Goal: Information Seeking & Learning: Learn about a topic

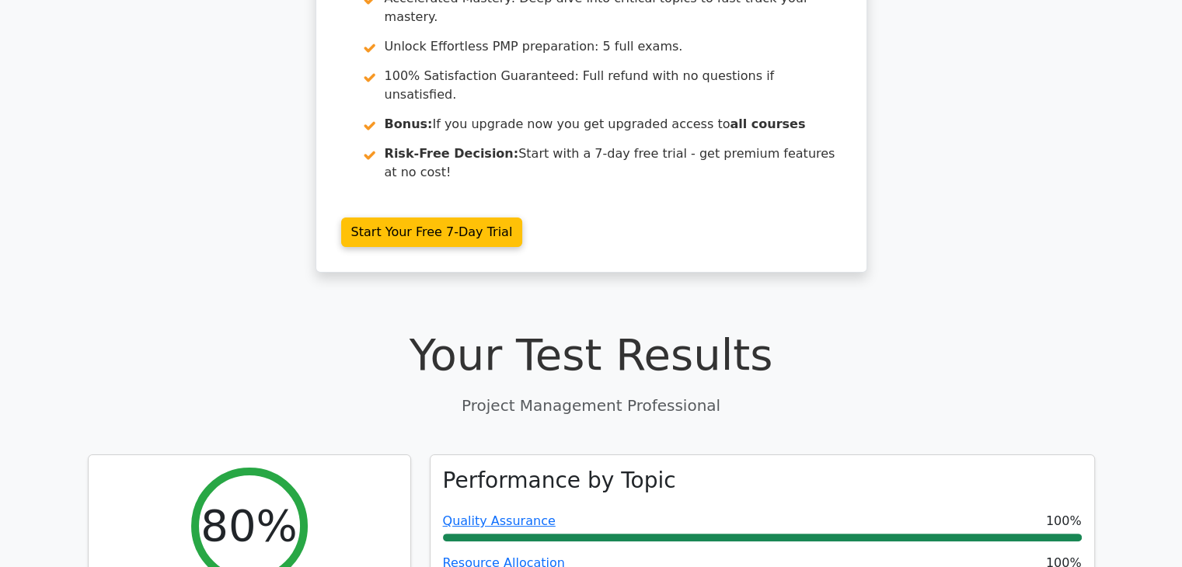
scroll to position [78, 0]
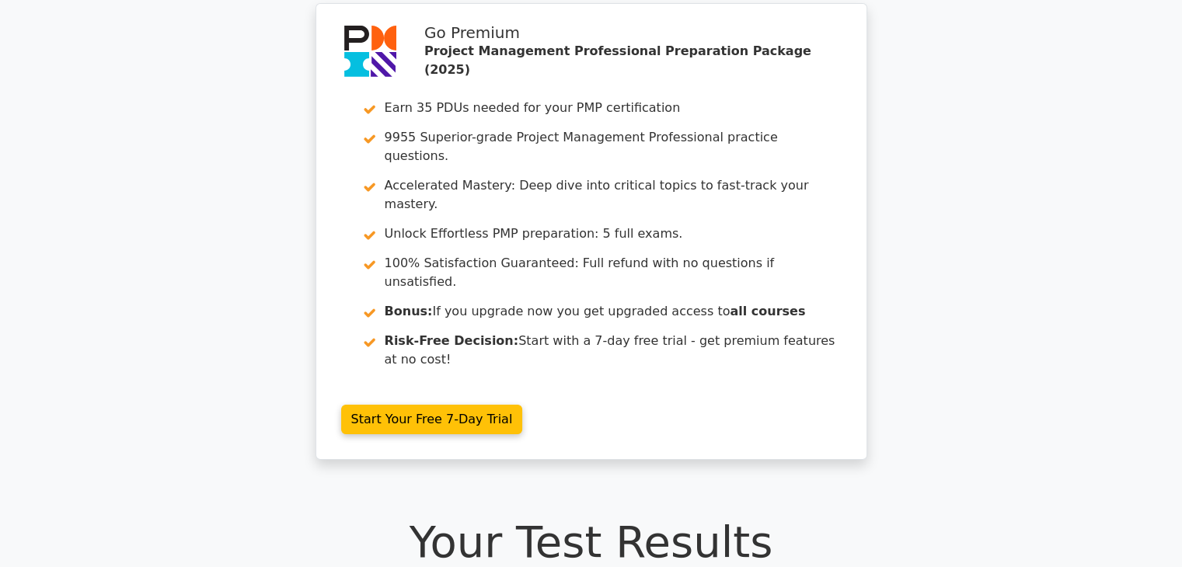
scroll to position [155, 0]
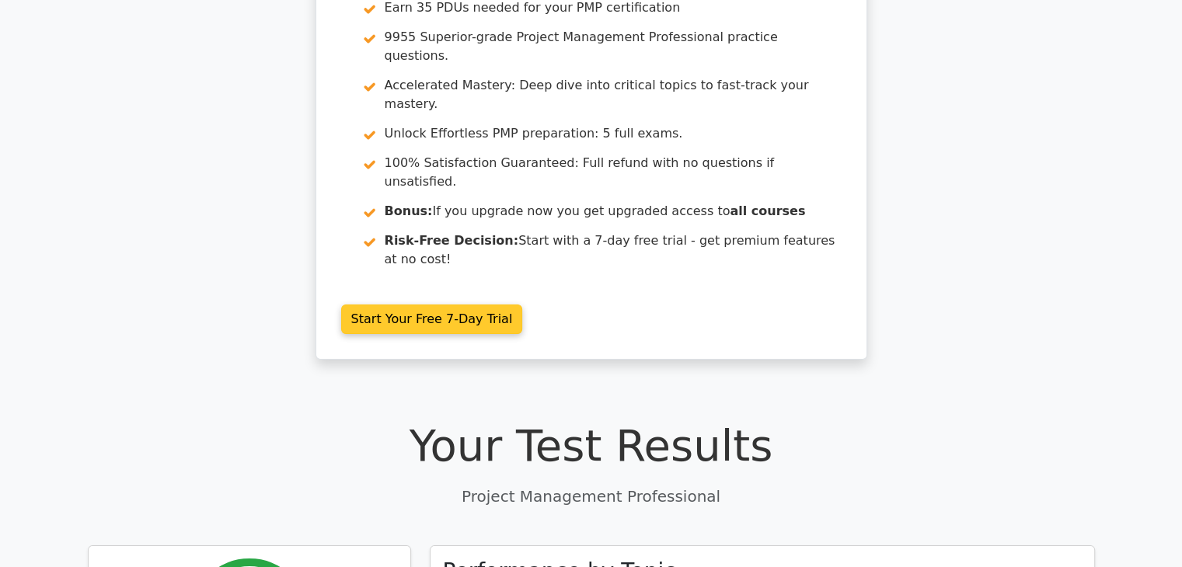
click at [400, 305] on link "Start Your Free 7-Day Trial" at bounding box center [432, 320] width 182 height 30
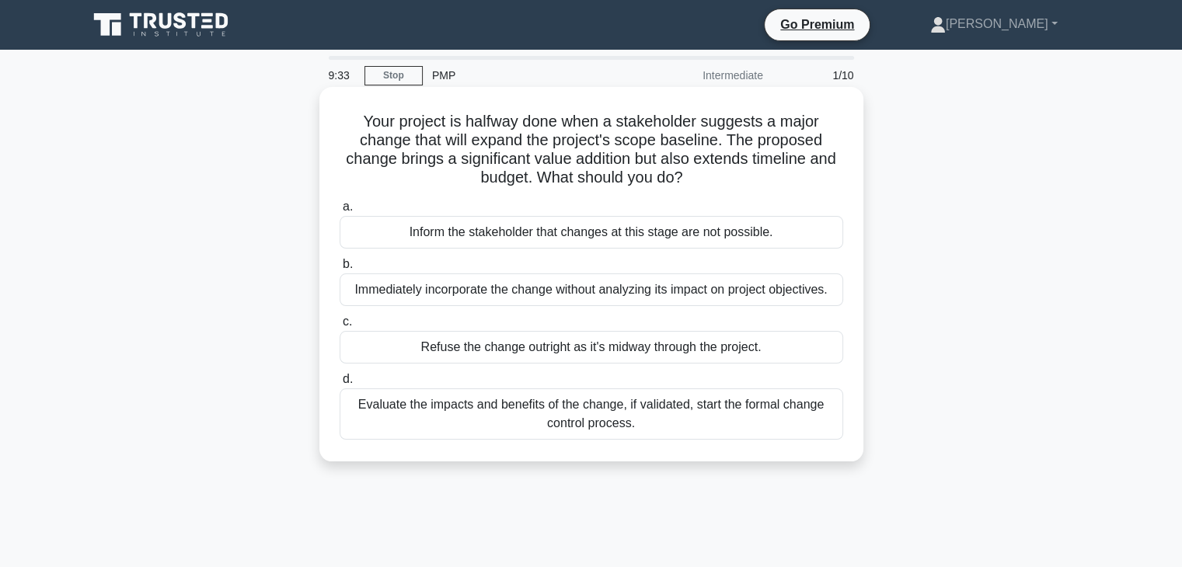
click at [434, 431] on div "Evaluate the impacts and benefits of the change, if validated, start the formal…" at bounding box center [592, 414] width 504 height 51
click at [340, 385] on input "d. Evaluate the impacts and benefits of the change, if validated, start the for…" at bounding box center [340, 380] width 0 height 10
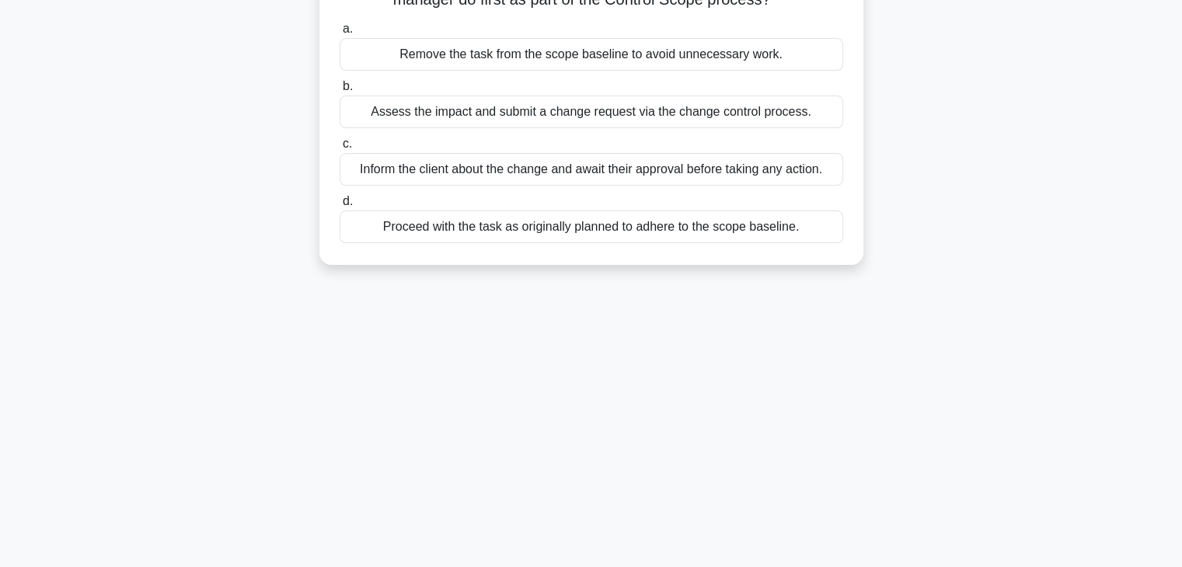
scroll to position [155, 0]
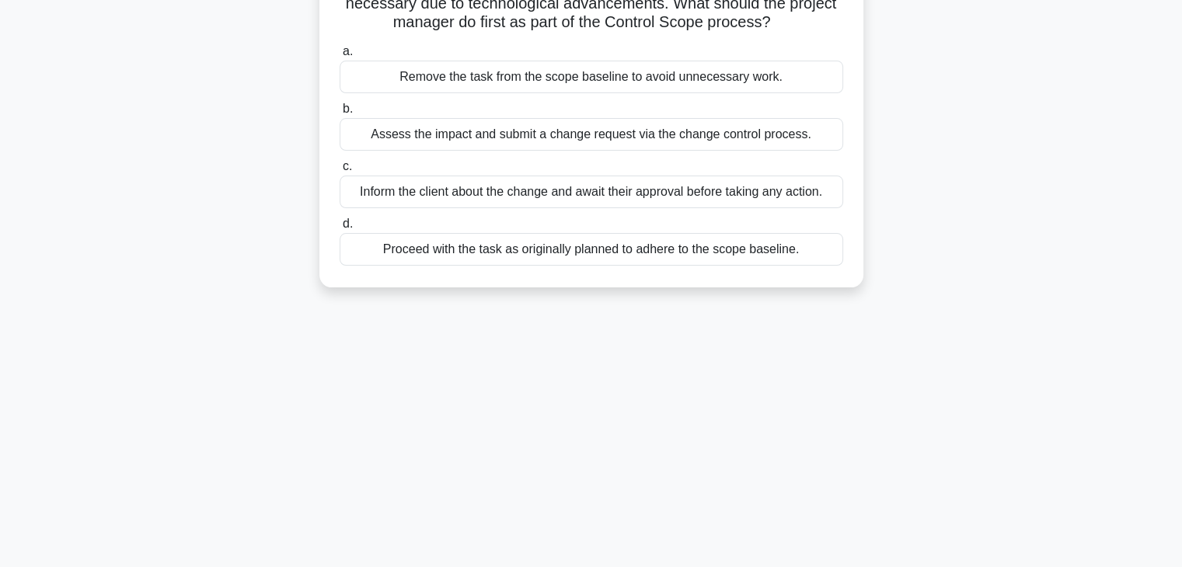
click at [529, 137] on div "Assess the impact and submit a change request via the change control process." at bounding box center [592, 134] width 504 height 33
click at [340, 114] on input "b. Assess the impact and submit a change request via the change control process." at bounding box center [340, 109] width 0 height 10
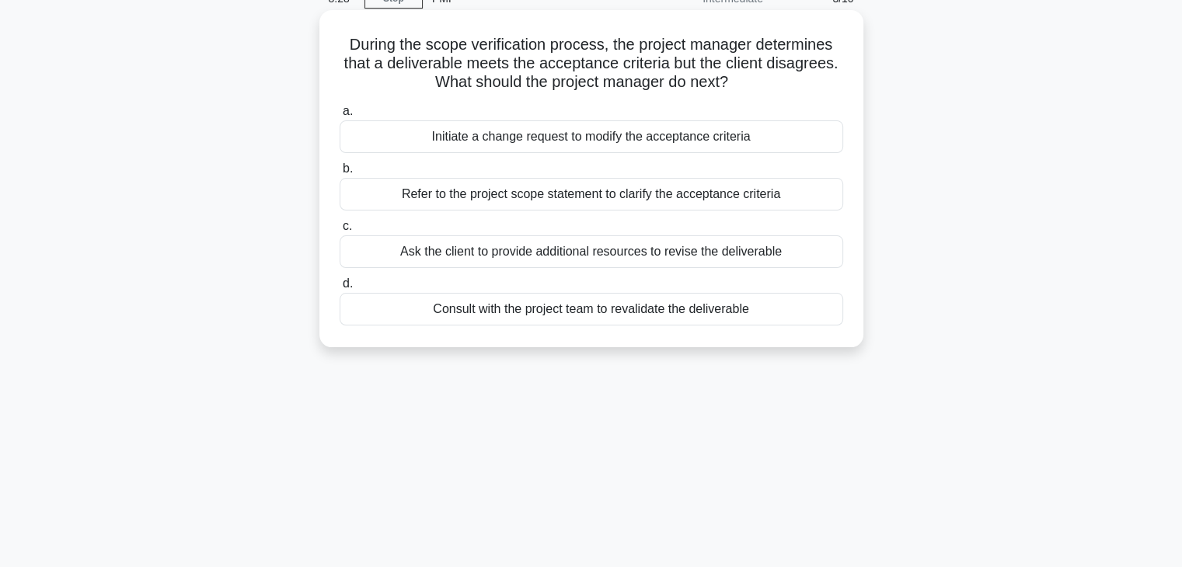
scroll to position [78, 0]
click at [598, 197] on div "Refer to the project scope statement to clarify the acceptance criteria" at bounding box center [592, 193] width 504 height 33
click at [340, 173] on input "b. Refer to the project scope statement to clarify the acceptance criteria" at bounding box center [340, 168] width 0 height 10
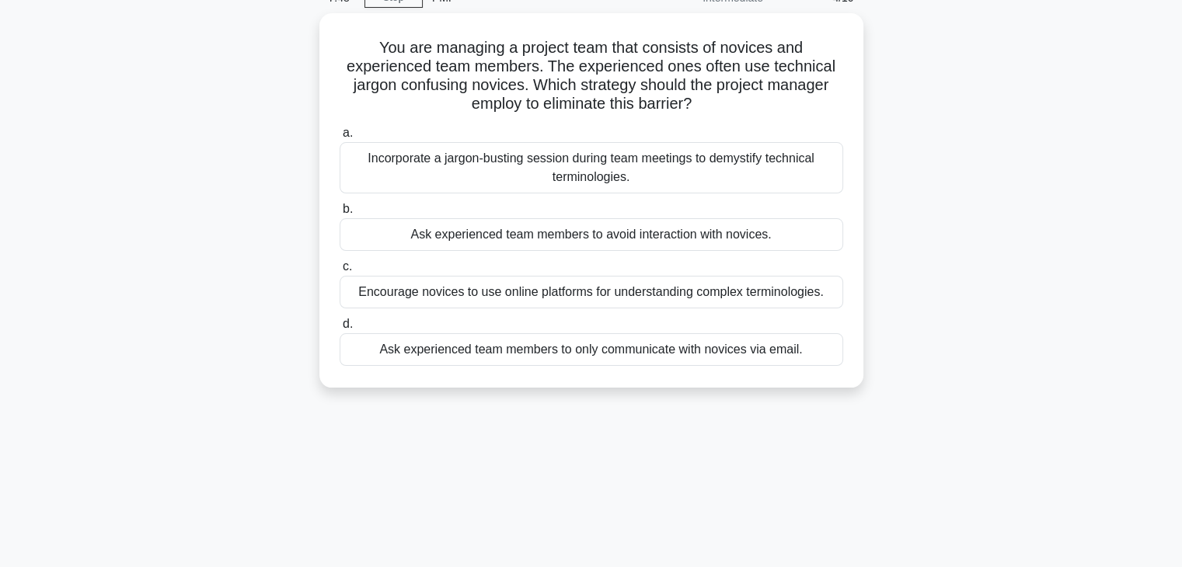
scroll to position [0, 0]
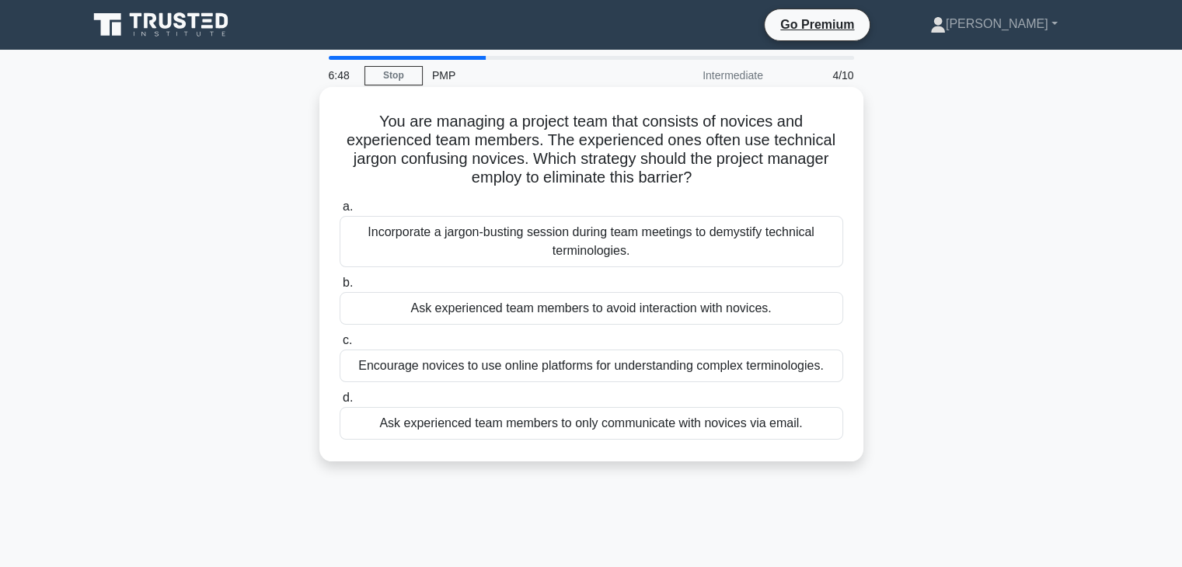
click at [591, 246] on div "Incorporate a jargon-busting session during team meetings to demystify technica…" at bounding box center [592, 241] width 504 height 51
click at [340, 212] on input "a. Incorporate a jargon-busting session during team meetings to demystify techn…" at bounding box center [340, 207] width 0 height 10
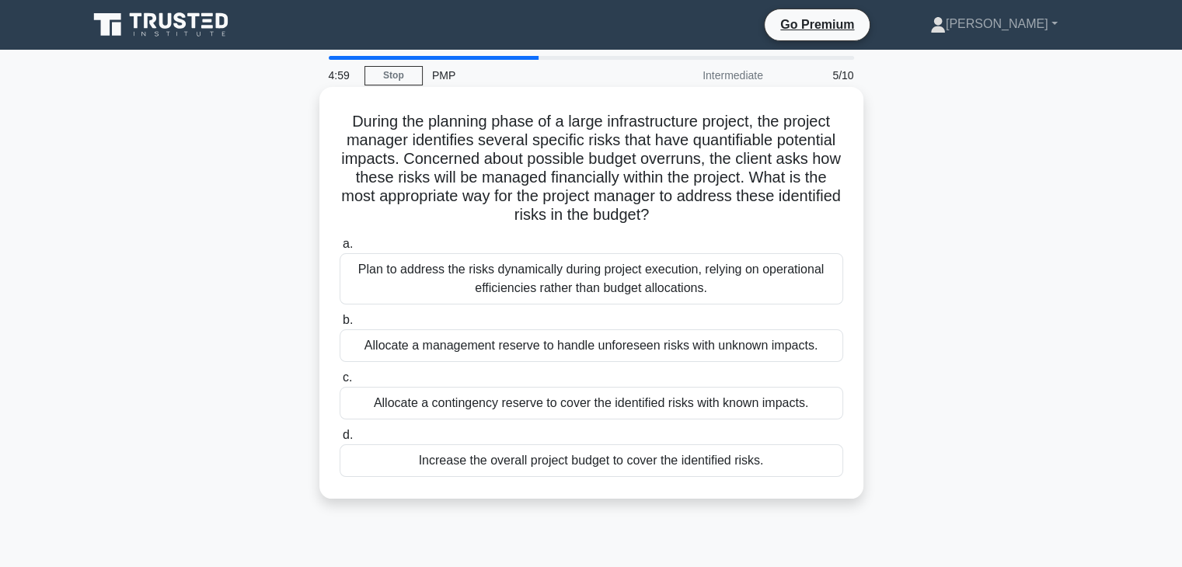
click at [605, 350] on div "Allocate a management reserve to handle unforeseen risks with unknown impacts." at bounding box center [592, 346] width 504 height 33
click at [340, 326] on input "b. Allocate a management reserve to handle unforeseen risks with unknown impact…" at bounding box center [340, 321] width 0 height 10
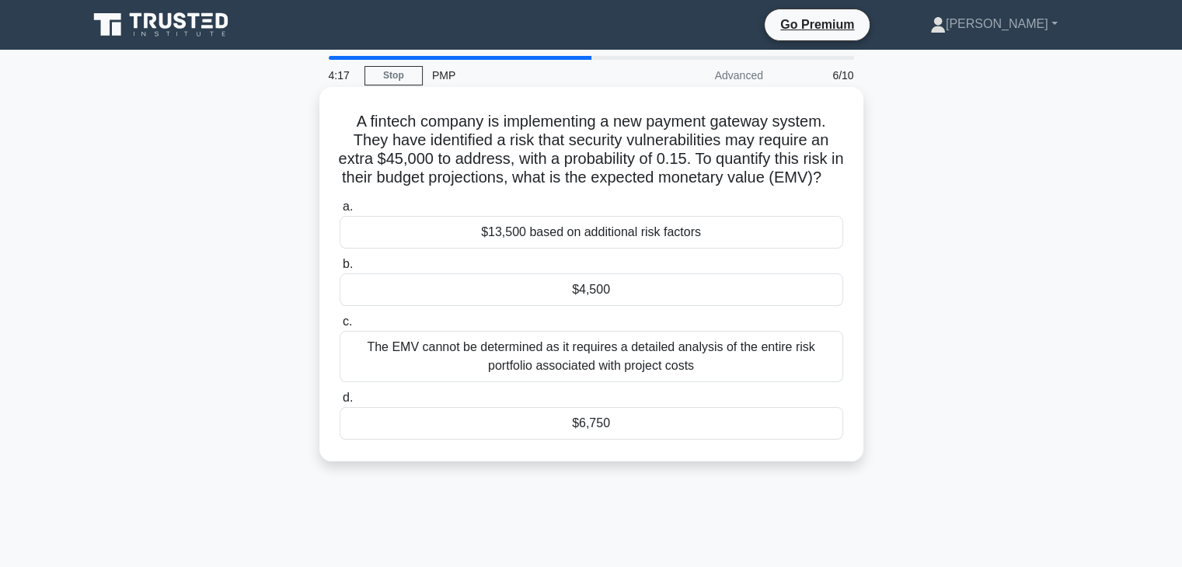
click at [591, 379] on div "The EMV cannot be determined as it requires a detailed analysis of the entire r…" at bounding box center [592, 356] width 504 height 51
click at [340, 327] on input "c. The EMV cannot be determined as it requires a detailed analysis of the entir…" at bounding box center [340, 322] width 0 height 10
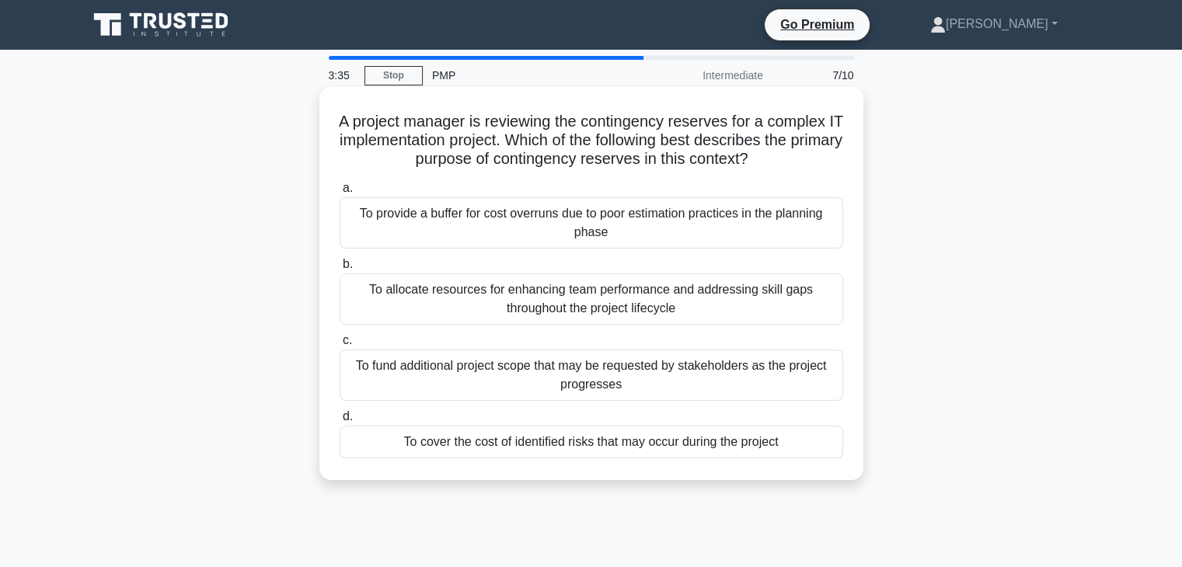
click at [452, 445] on div "To cover the cost of identified risks that may occur during the project" at bounding box center [592, 442] width 504 height 33
click at [340, 422] on input "d. To cover the cost of identified risks that may occur during the project" at bounding box center [340, 417] width 0 height 10
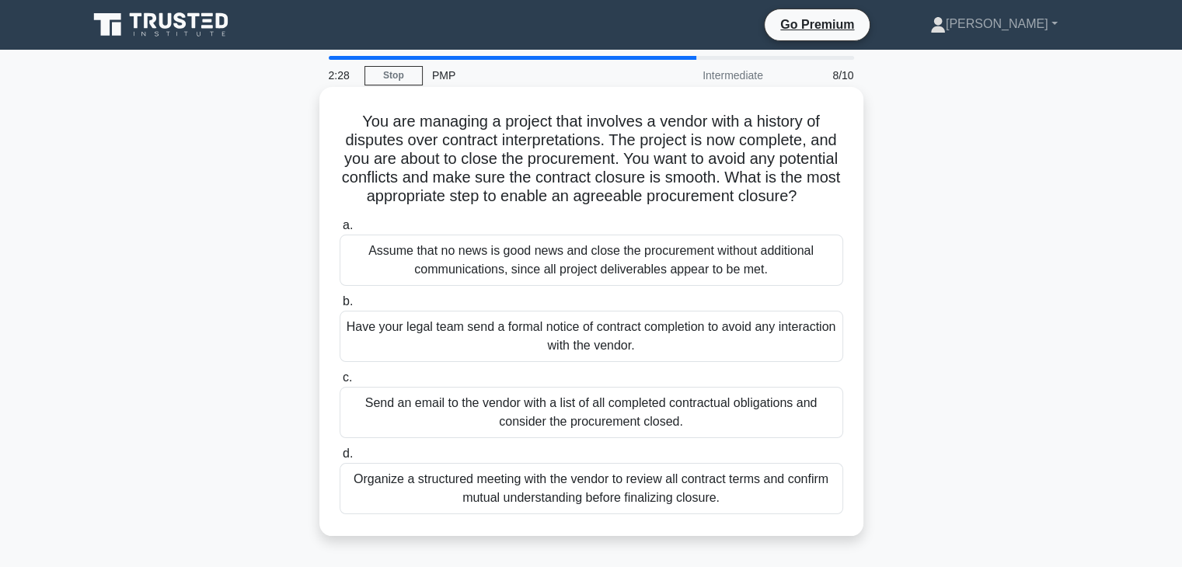
click at [605, 511] on div "Organize a structured meeting with the vendor to review all contract terms and …" at bounding box center [592, 488] width 504 height 51
click at [340, 459] on input "d. Organize a structured meeting with the vendor to review all contract terms a…" at bounding box center [340, 454] width 0 height 10
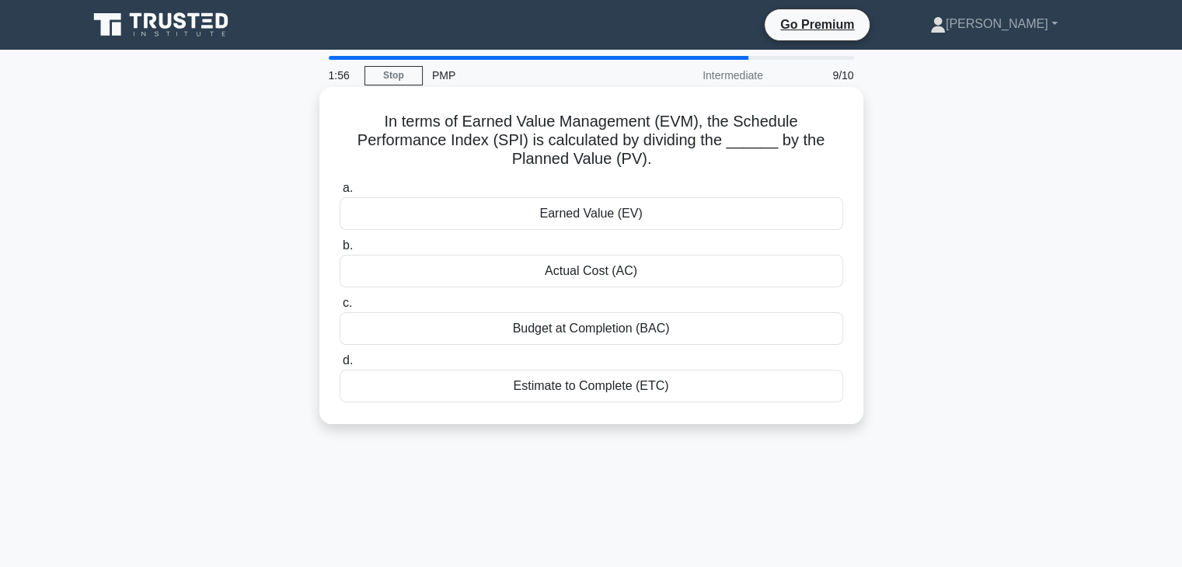
click at [591, 277] on div "Actual Cost (AC)" at bounding box center [592, 271] width 504 height 33
click at [340, 251] on input "b. Actual Cost (AC)" at bounding box center [340, 246] width 0 height 10
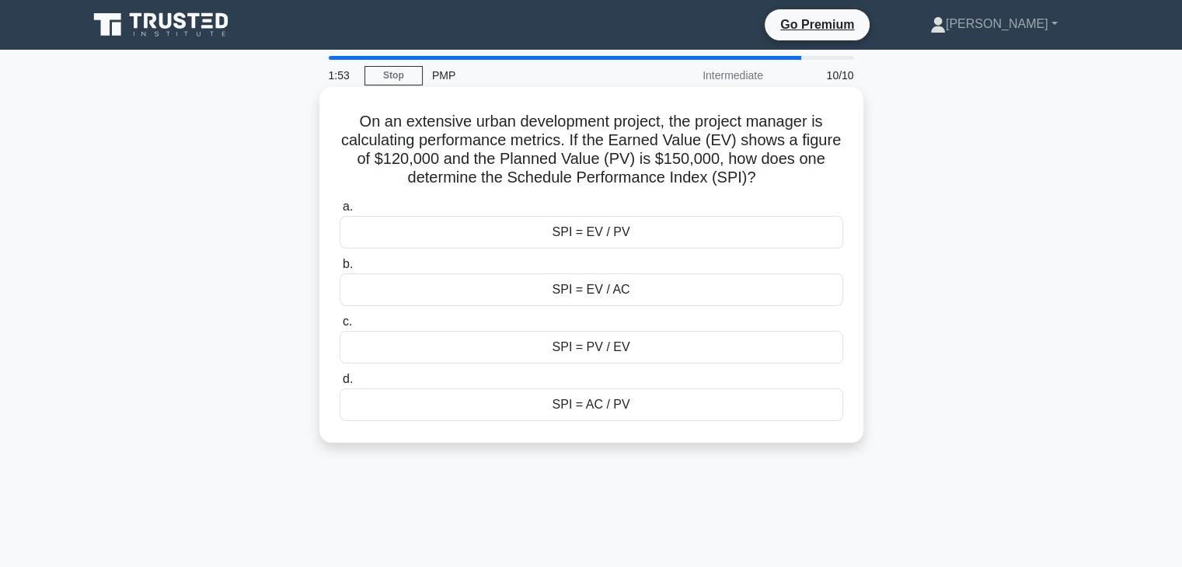
click at [591, 236] on div "SPI = EV / PV" at bounding box center [592, 232] width 504 height 33
click at [340, 212] on input "a. SPI = EV / PV" at bounding box center [340, 207] width 0 height 10
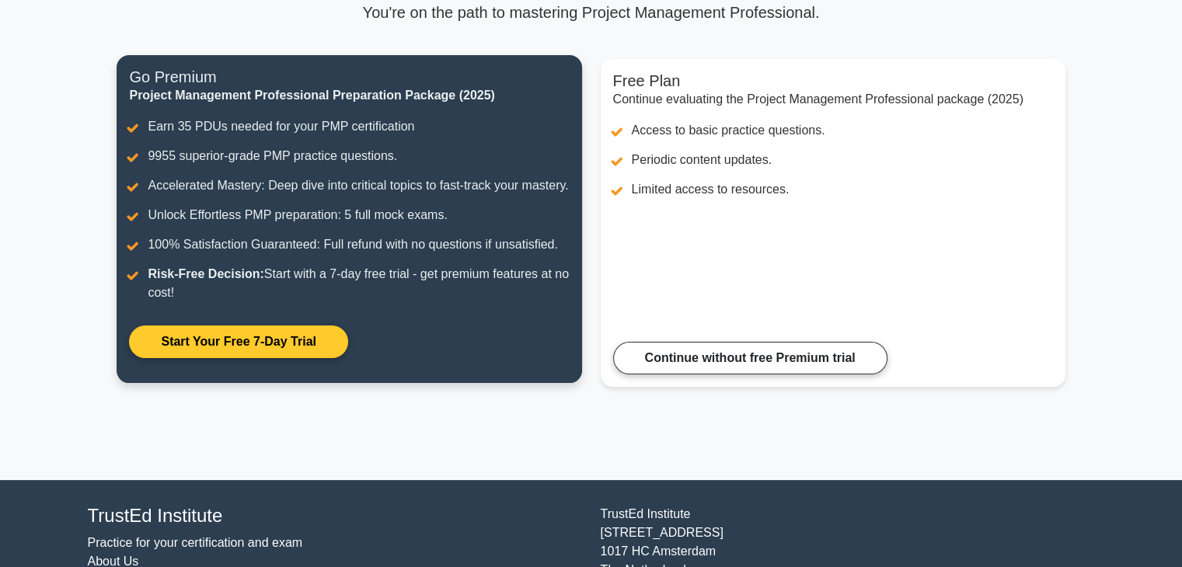
scroll to position [155, 0]
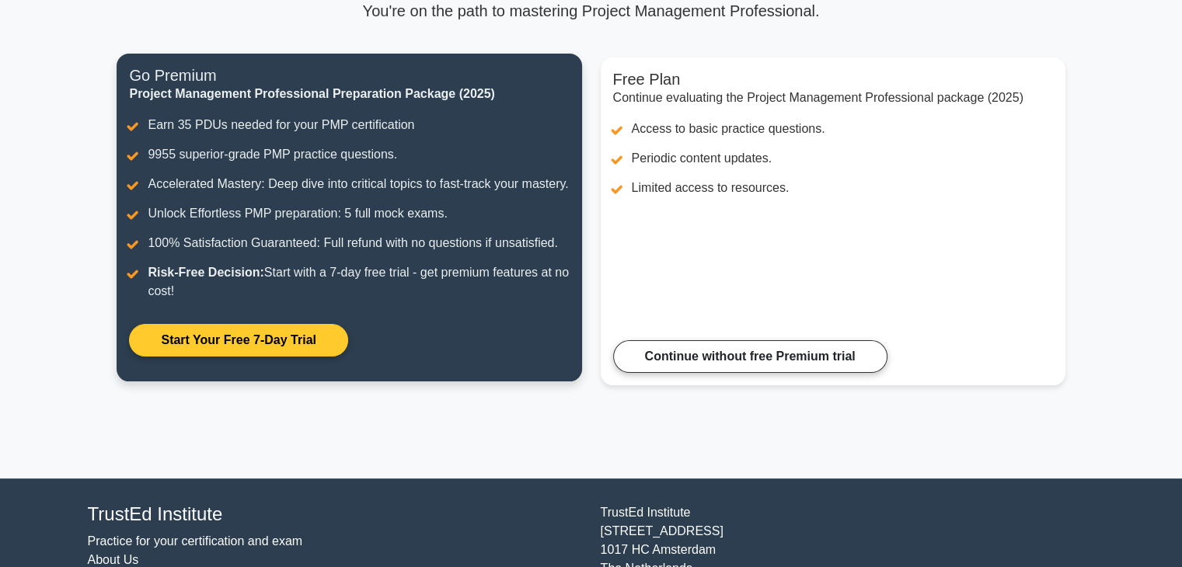
drag, startPoint x: 769, startPoint y: 376, endPoint x: 450, endPoint y: 331, distance: 322.6
click at [769, 373] on link "Continue without free Premium trial" at bounding box center [750, 356] width 274 height 33
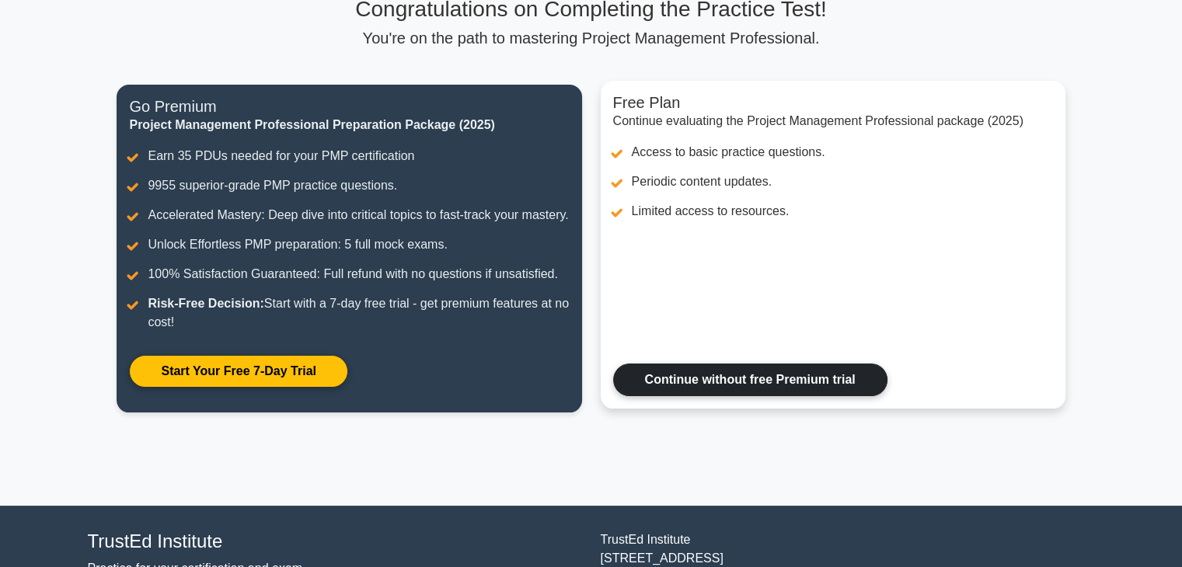
scroll to position [0, 0]
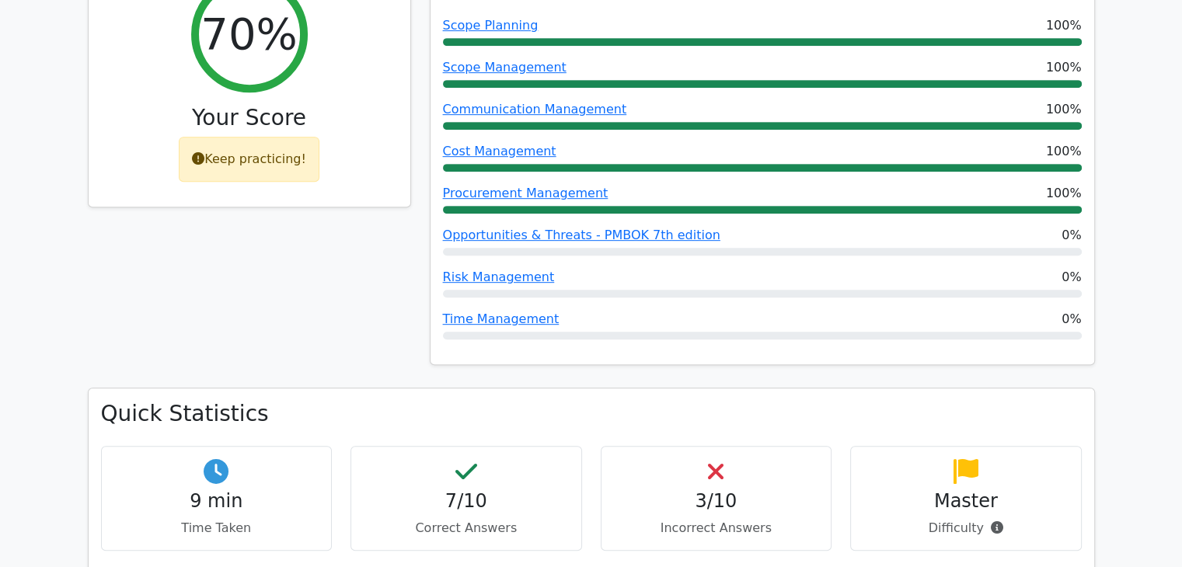
scroll to position [777, 0]
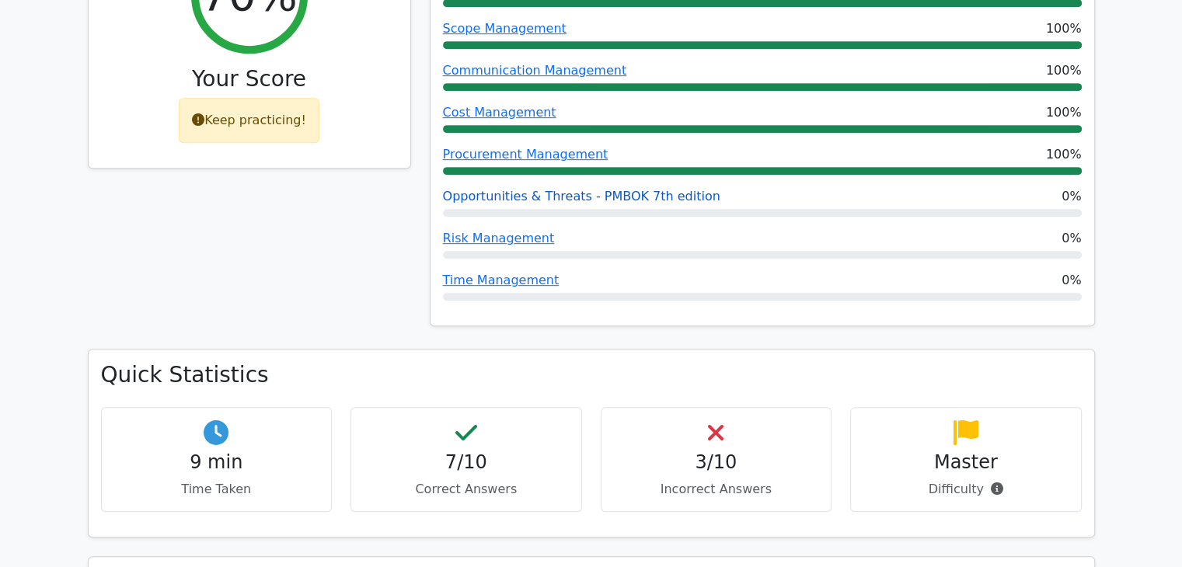
click at [490, 189] on link "Opportunities & Threats - PMBOK 7th edition" at bounding box center [581, 196] width 277 height 15
click at [469, 231] on link "Risk Management" at bounding box center [499, 238] width 112 height 15
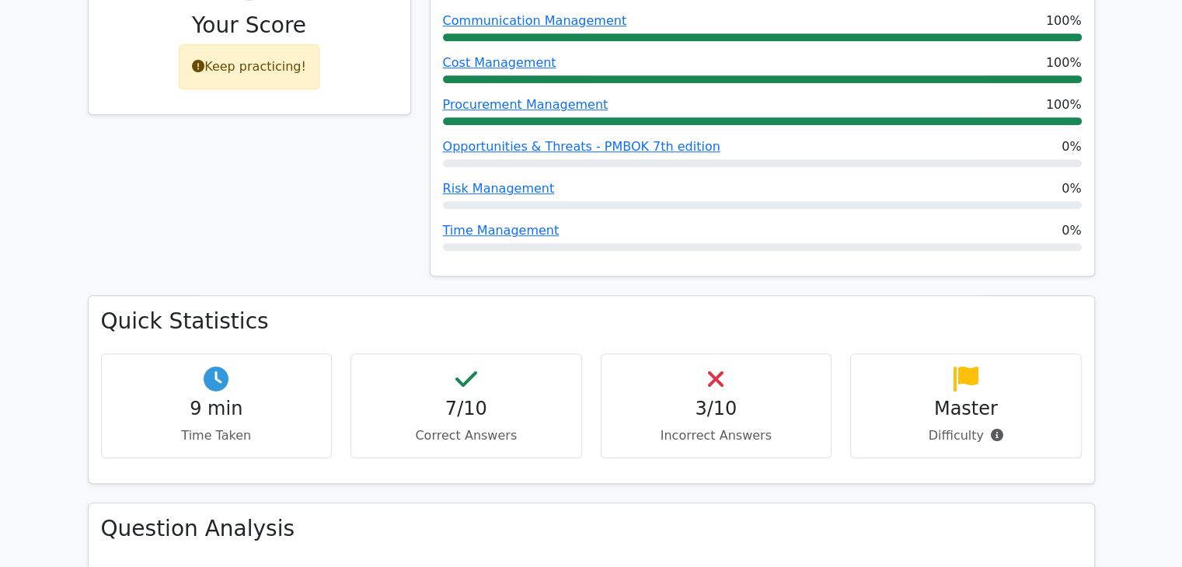
scroll to position [855, 0]
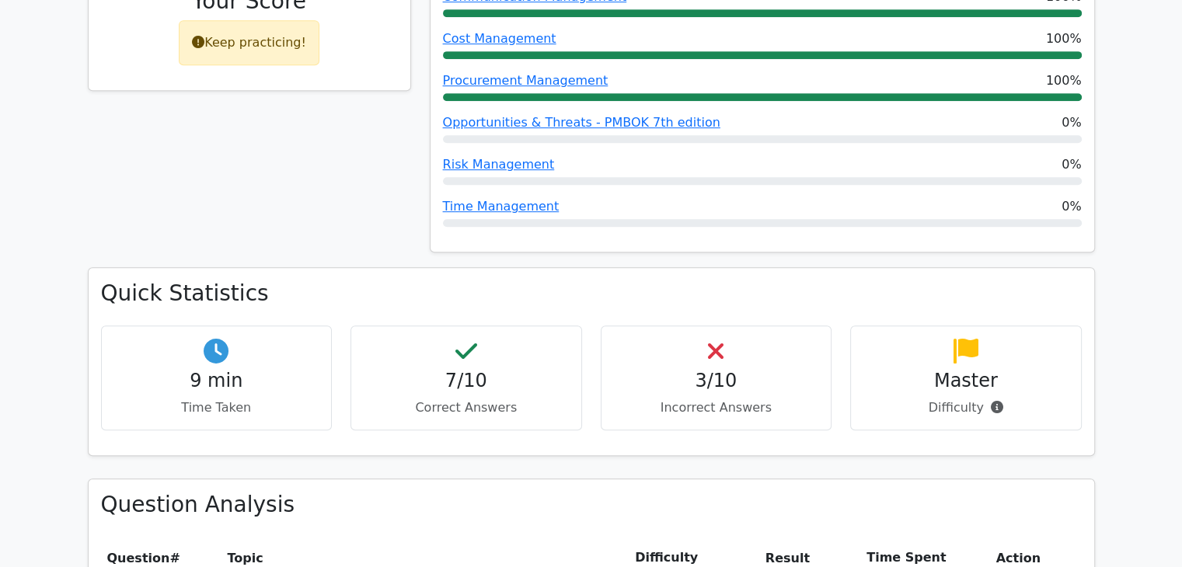
click at [681, 399] on p "Incorrect Answers" at bounding box center [716, 408] width 205 height 19
click at [650, 326] on div "3/10 Incorrect Answers" at bounding box center [717, 378] width 232 height 105
click at [738, 326] on div "3/10 Incorrect Answers" at bounding box center [717, 378] width 232 height 105
click at [468, 370] on h4 "7/10" at bounding box center [466, 381] width 205 height 23
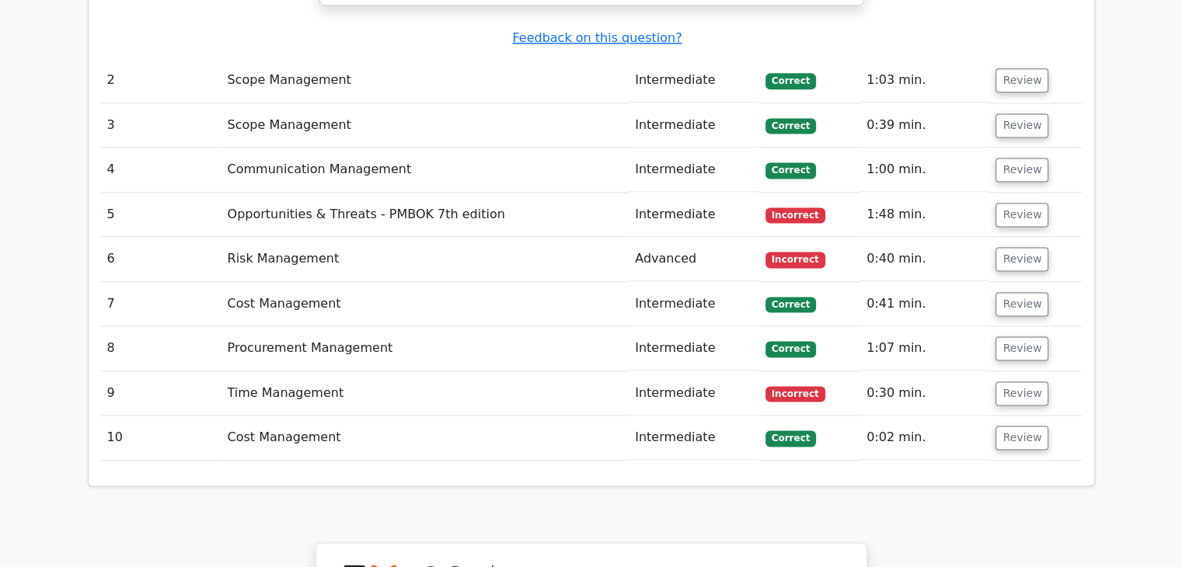
scroll to position [2099, 0]
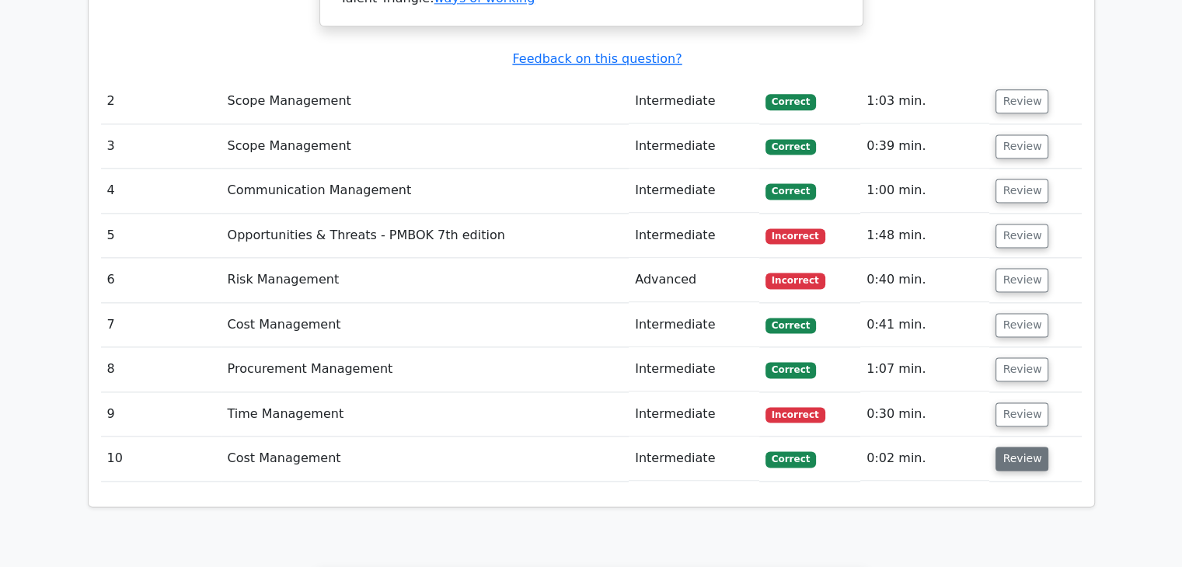
click at [1003, 447] on button "Review" at bounding box center [1022, 459] width 53 height 24
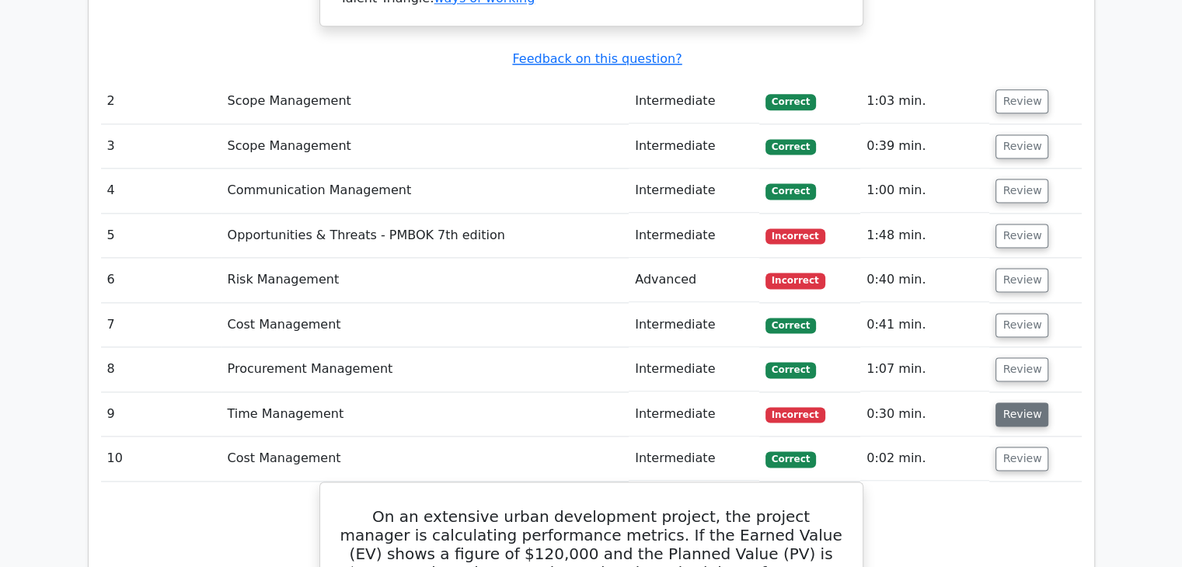
click at [1013, 403] on button "Review" at bounding box center [1022, 415] width 53 height 24
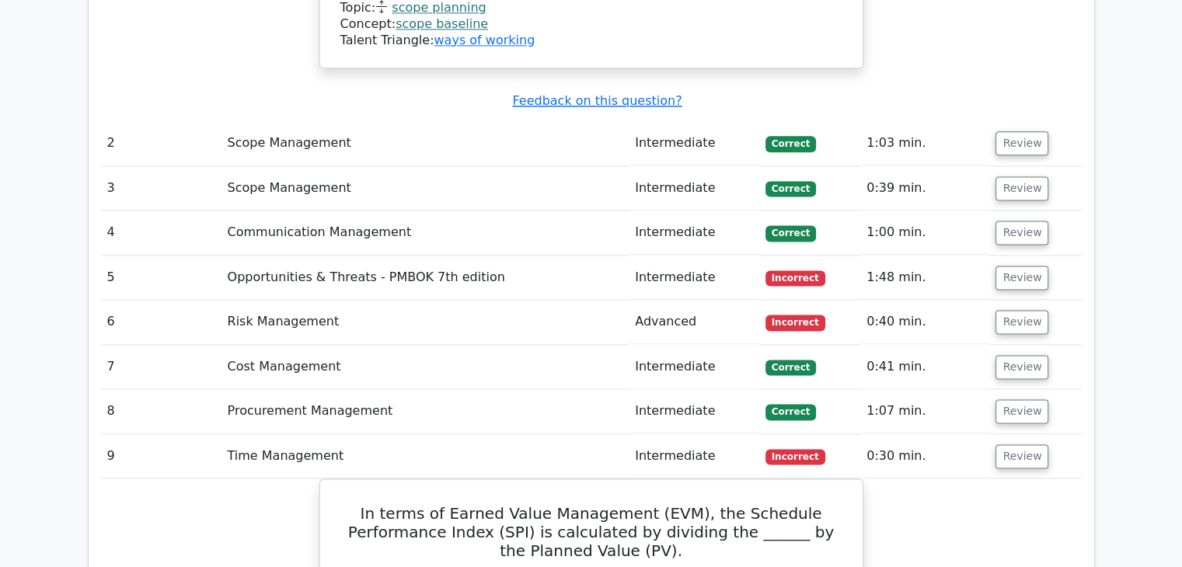
scroll to position [2021, 0]
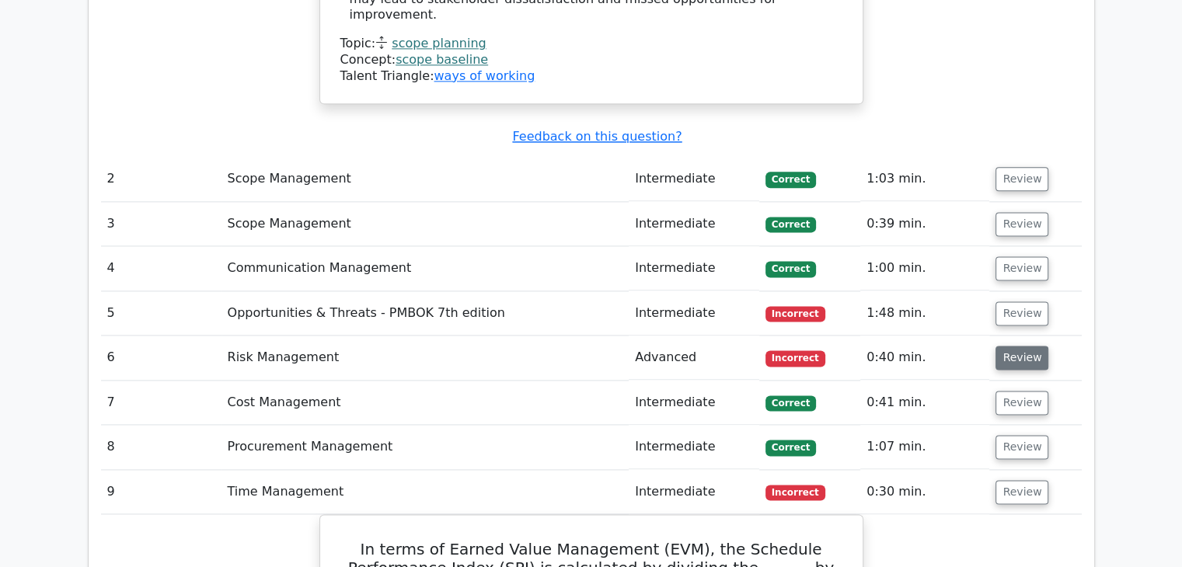
click at [1004, 346] on button "Review" at bounding box center [1022, 358] width 53 height 24
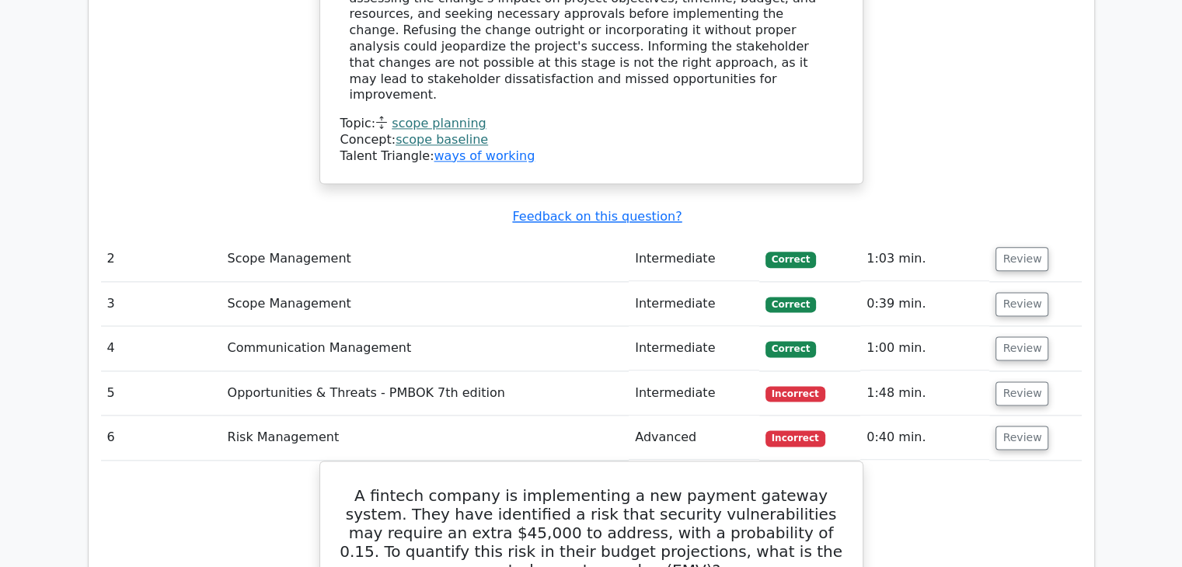
scroll to position [1943, 0]
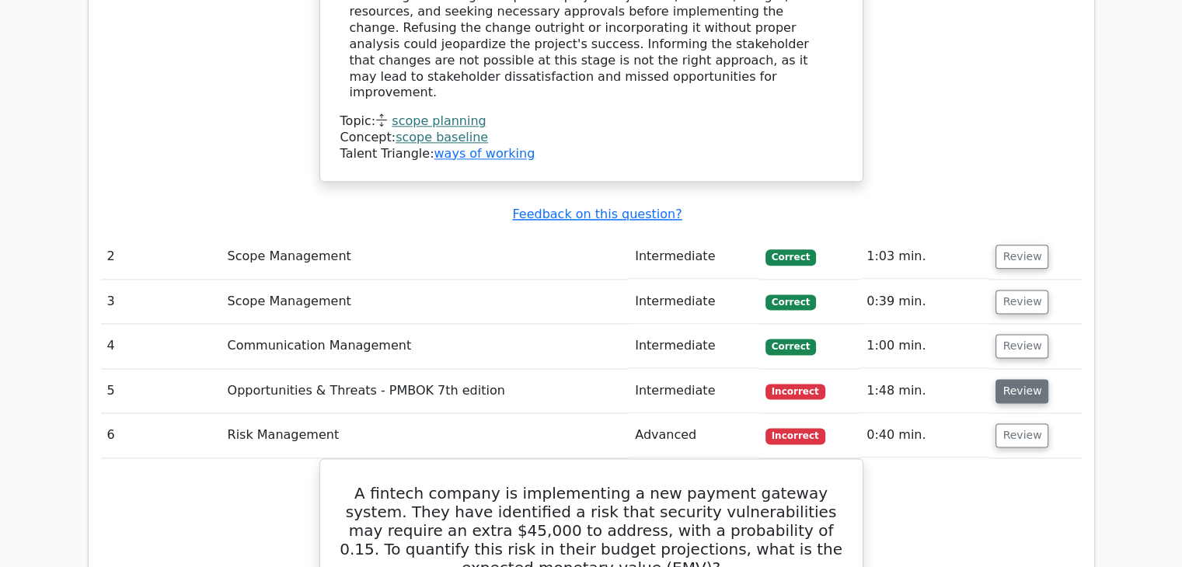
click at [1010, 379] on button "Review" at bounding box center [1022, 391] width 53 height 24
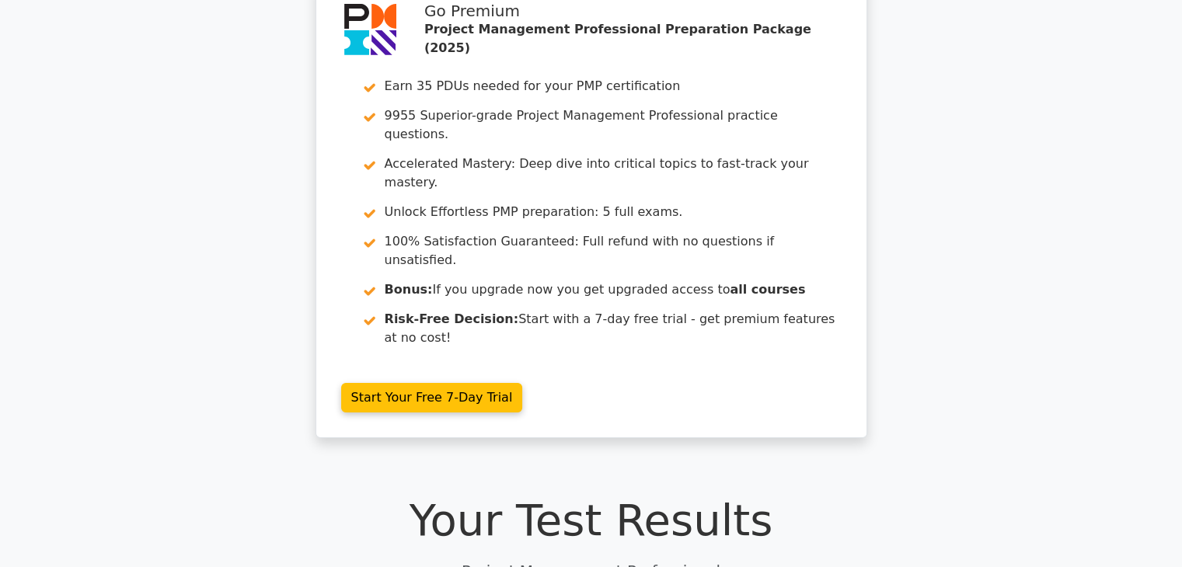
scroll to position [0, 0]
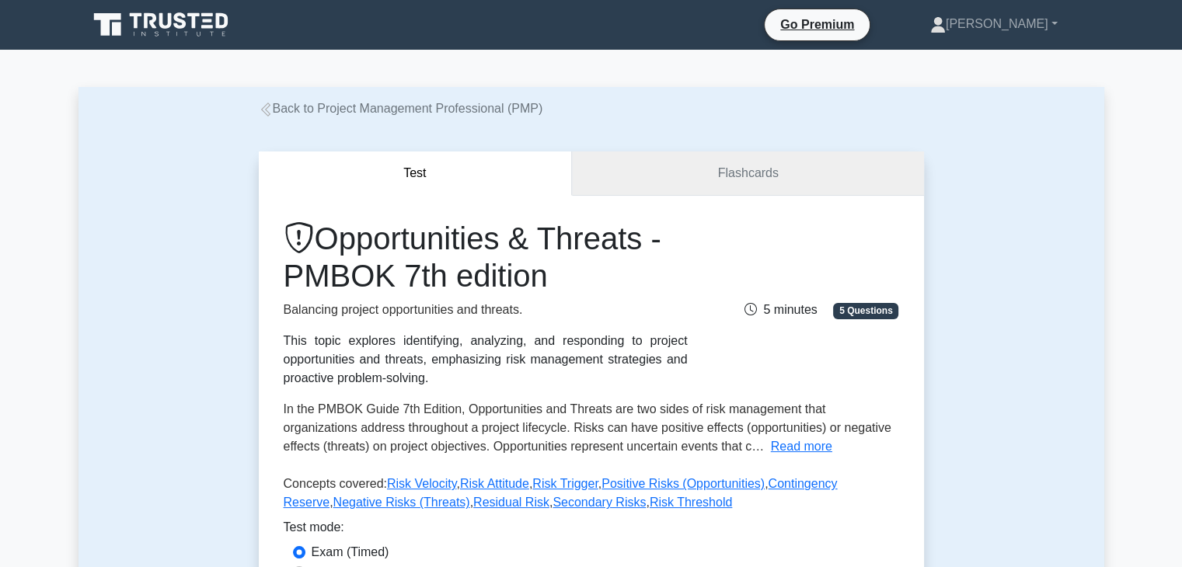
click at [813, 176] on link "Flashcards" at bounding box center [747, 174] width 351 height 44
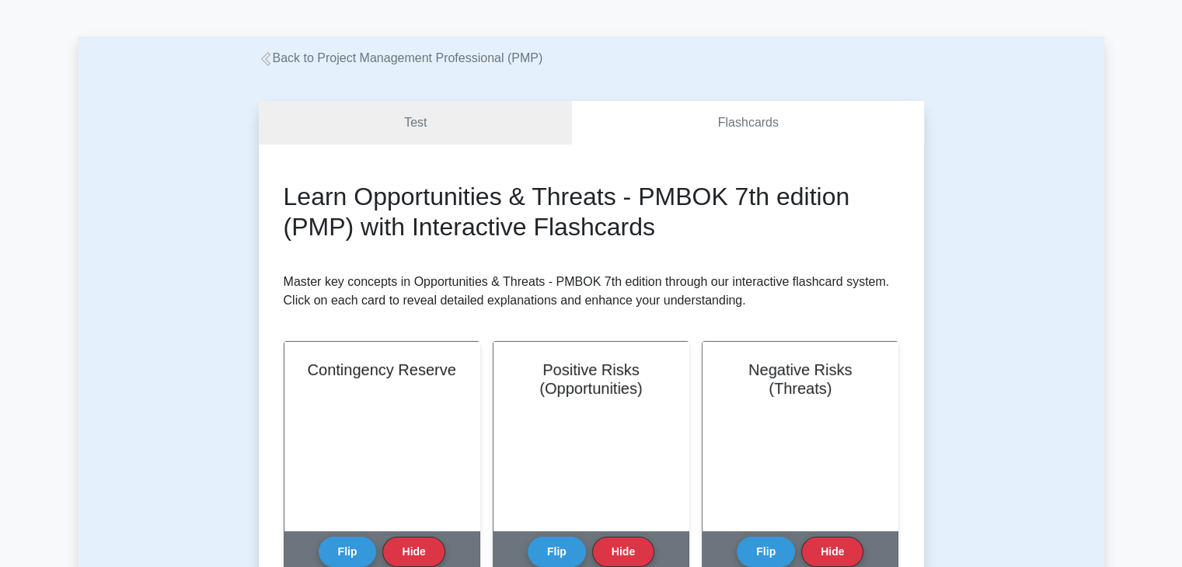
scroll to position [78, 0]
